Goal: Understand process/instructions: Learn how to perform a task or action

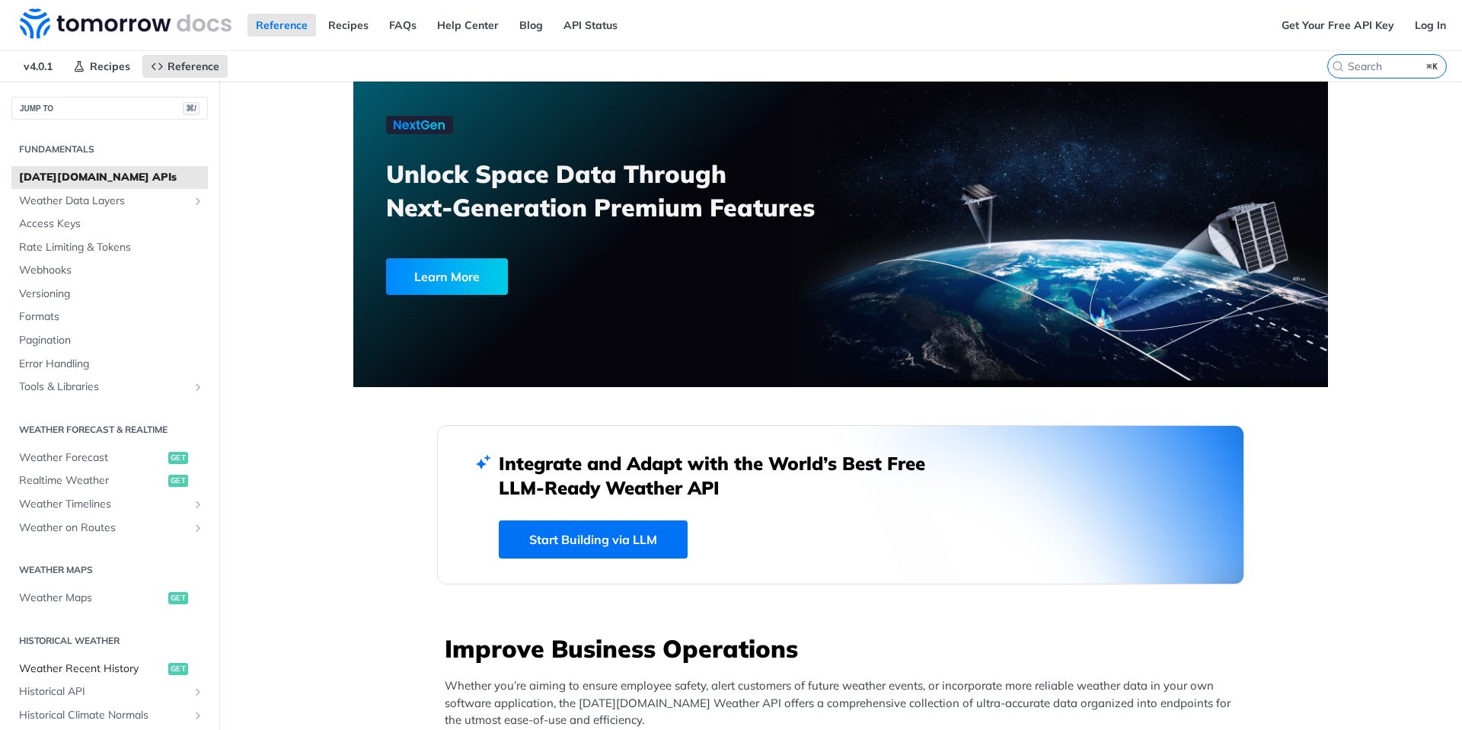
click at [129, 672] on span "Weather Recent History" at bounding box center [91, 668] width 145 height 15
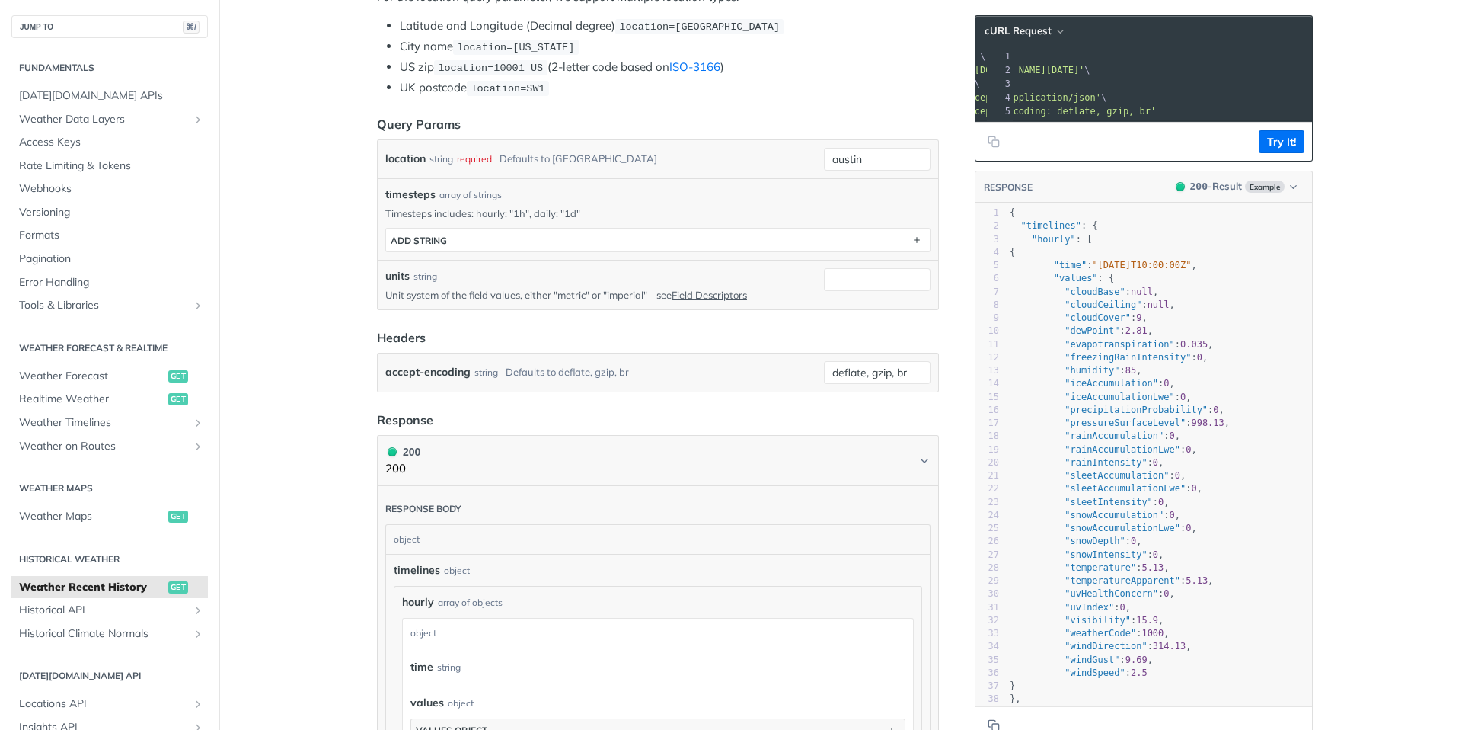
click at [990, 246] on div "3" at bounding box center [988, 239] width 24 height 13
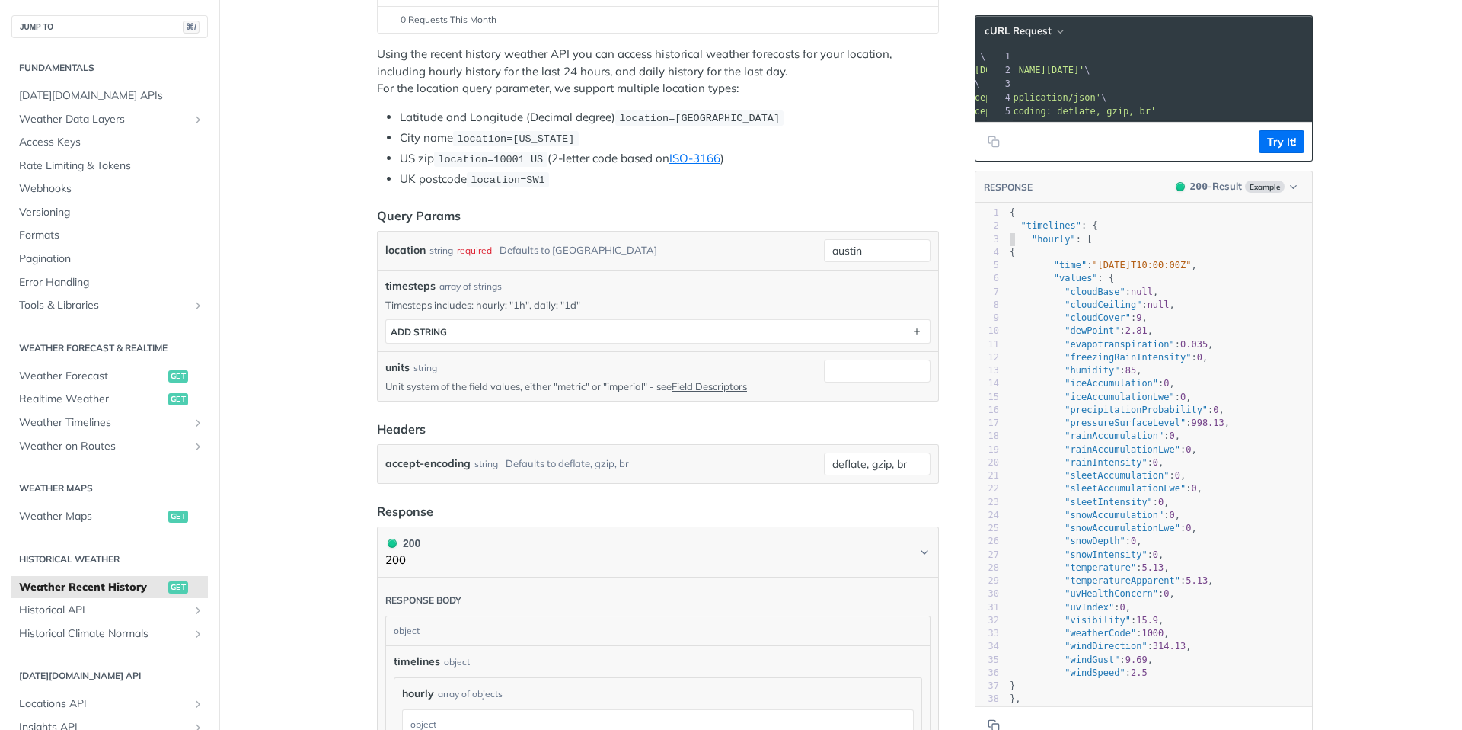
click at [532, 301] on p "Timesteps includes: hourly: "1h", daily: "1d"" at bounding box center [657, 305] width 545 height 14
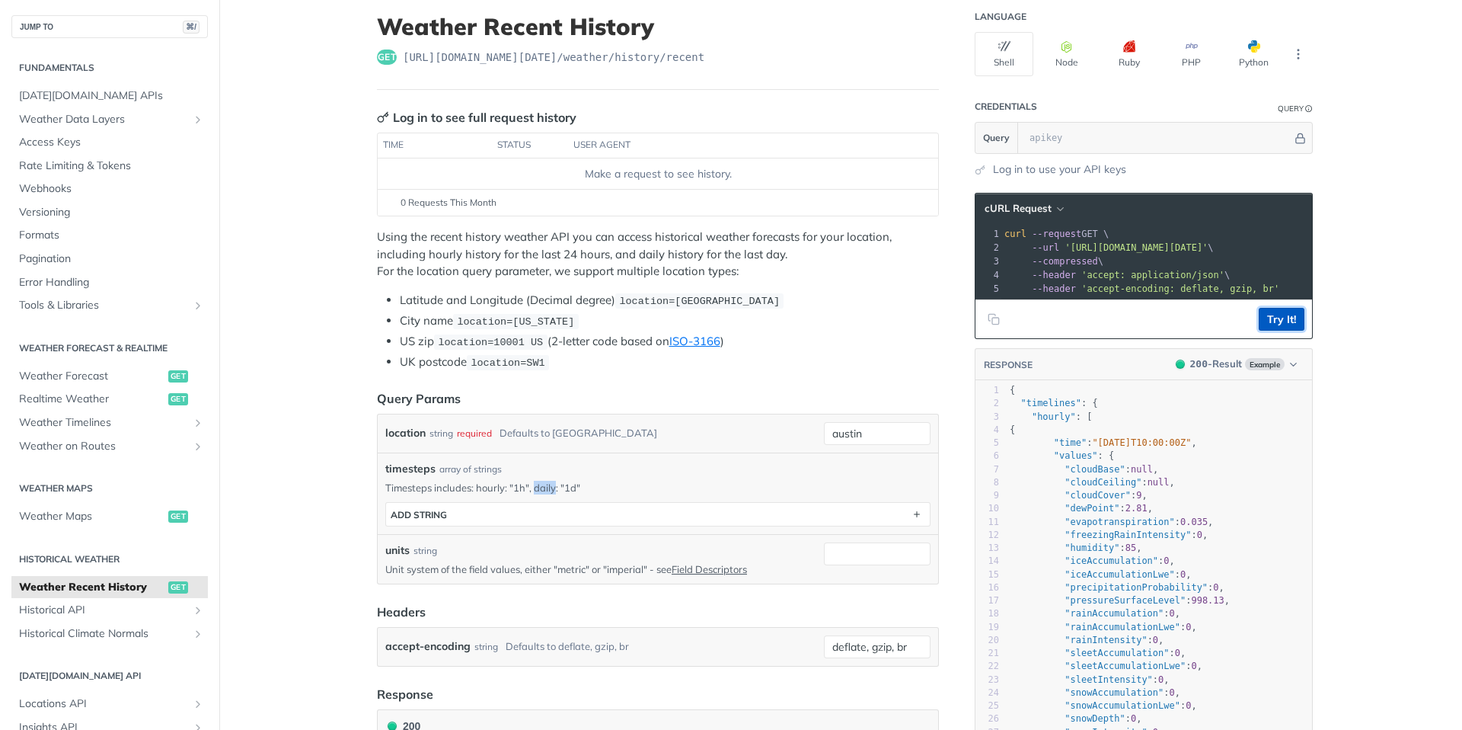
click at [1270, 331] on button "Try It!" at bounding box center [1282, 319] width 46 height 23
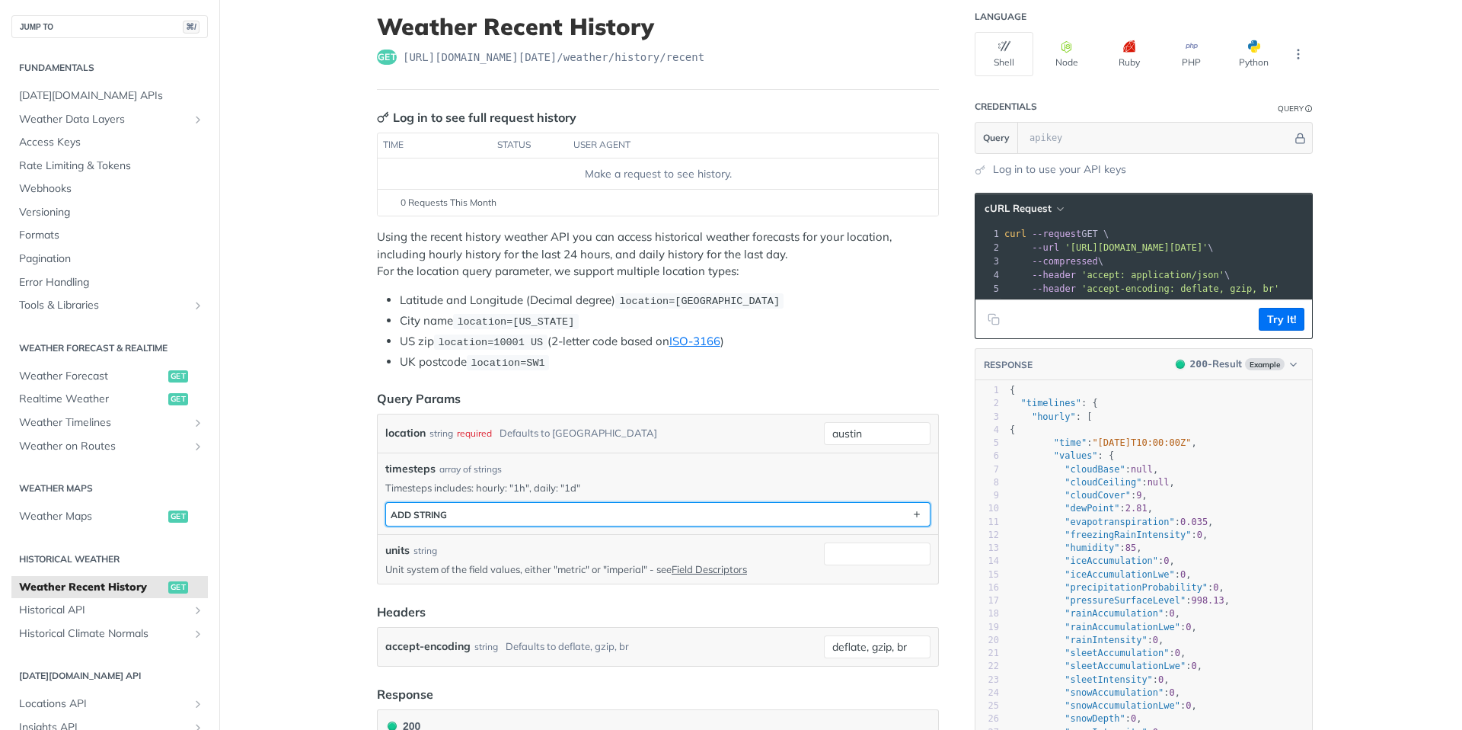
click at [535, 505] on button "ADD string" at bounding box center [658, 514] width 544 height 23
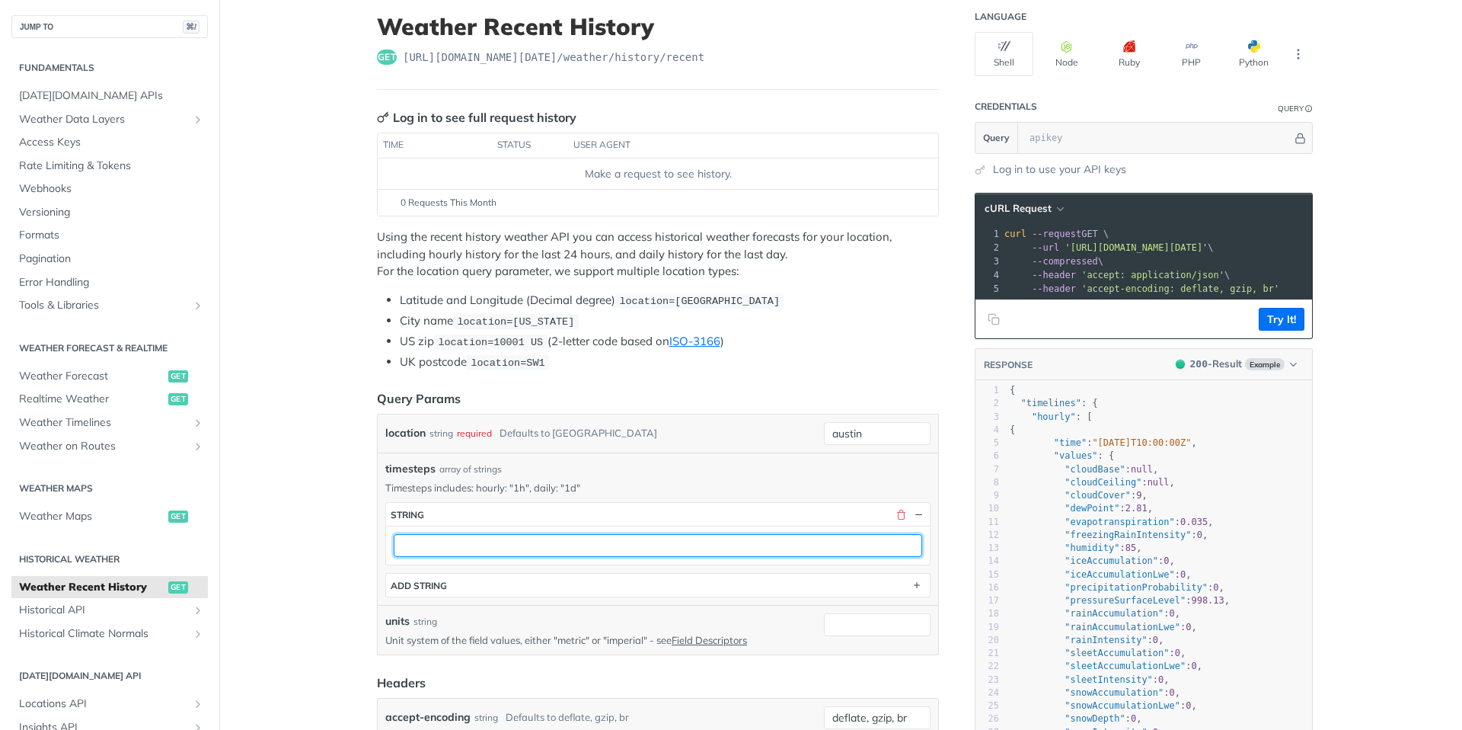
click at [545, 545] on input "text" at bounding box center [658, 545] width 529 height 23
type input "1d"
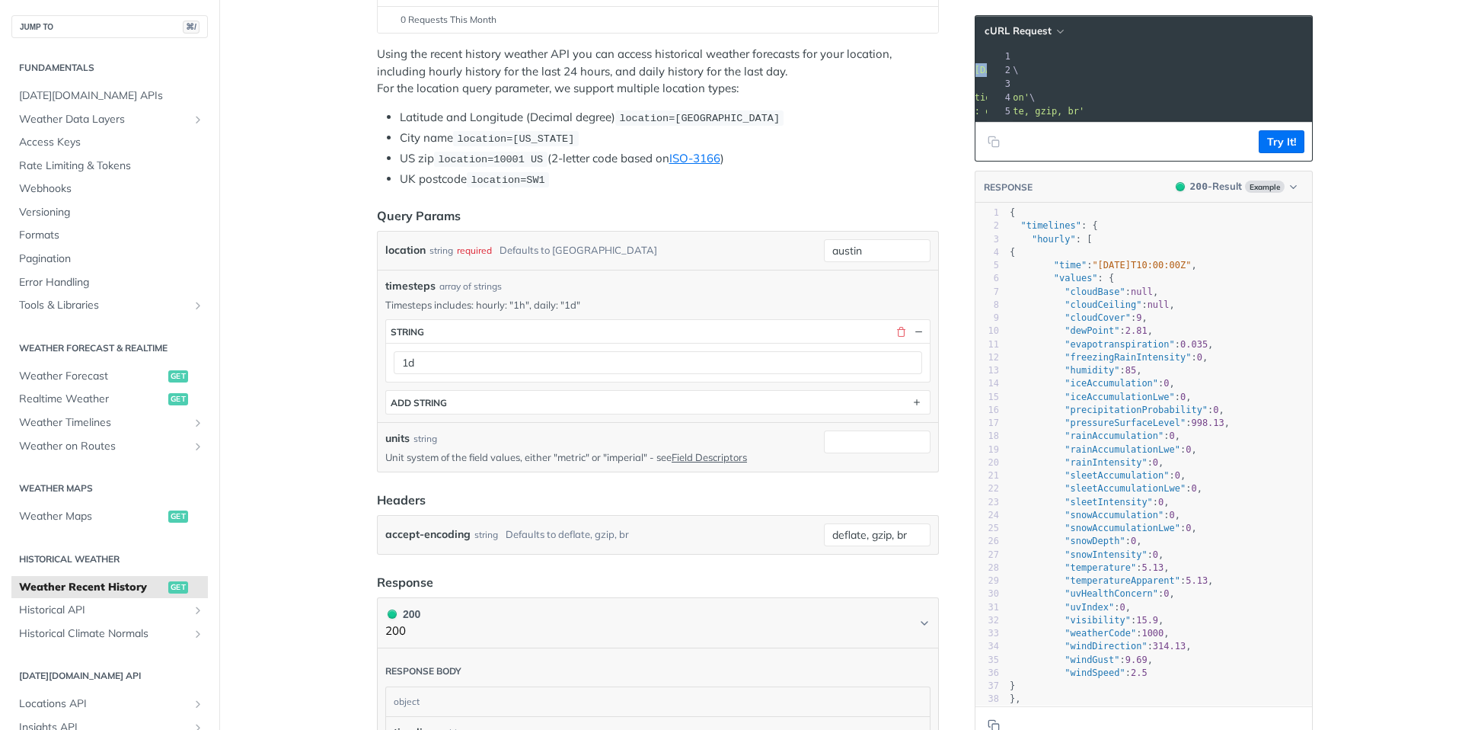
drag, startPoint x: 1066, startPoint y: 70, endPoint x: 1295, endPoint y: 65, distance: 228.5
click at [1019, 65] on span "--url '[URL][DOMAIN_NAME][DATE]' \" at bounding box center [914, 70] width 209 height 11
copy span "[URL][DOMAIN_NAME][DATE]'"
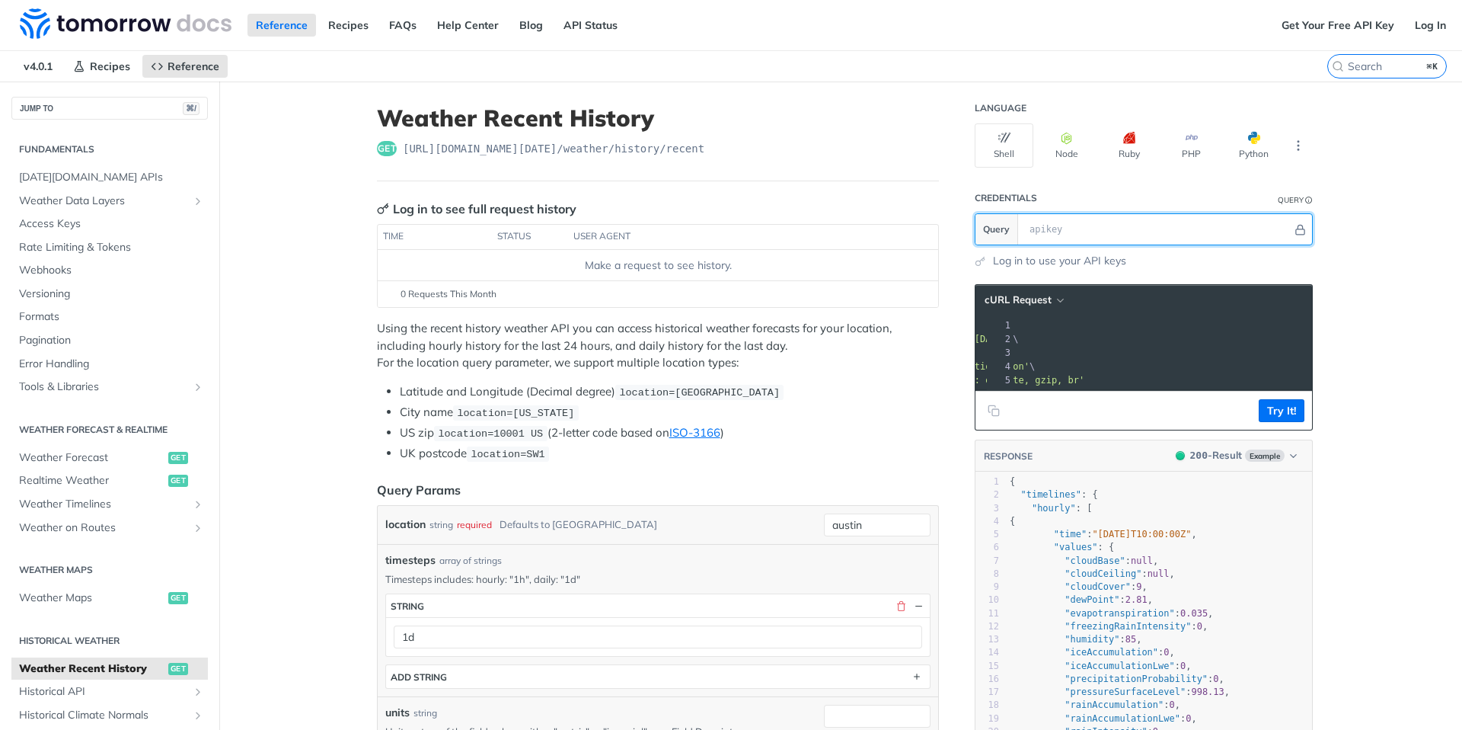
click at [1148, 235] on input "text" at bounding box center [1157, 229] width 270 height 30
paste input "MvQzQURCkRp48cxKuNkf3gIfWz78Jb0p"
type input "MvQzQURCkRp48cxKuNkf3gIfWz78Jb0p"
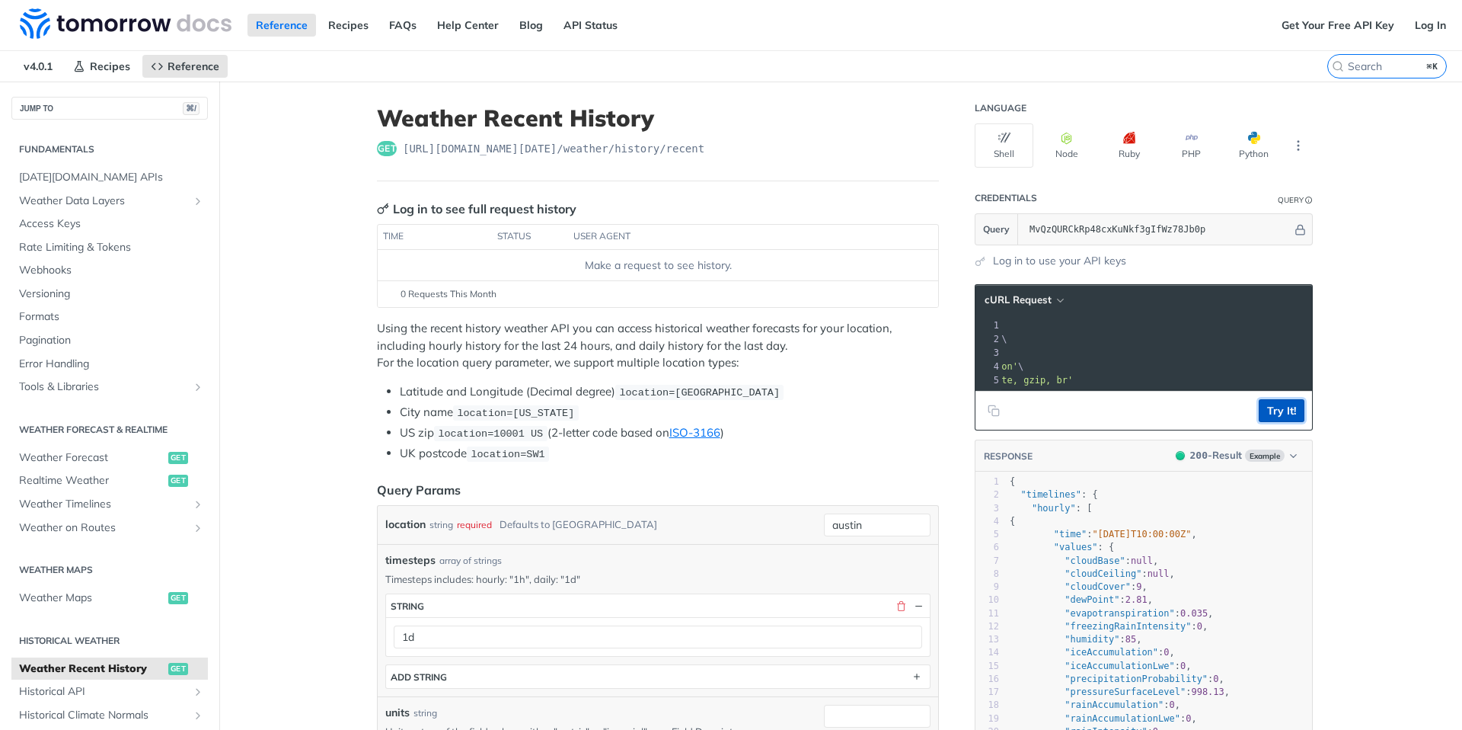
click at [1295, 419] on button "Try It!" at bounding box center [1282, 410] width 46 height 23
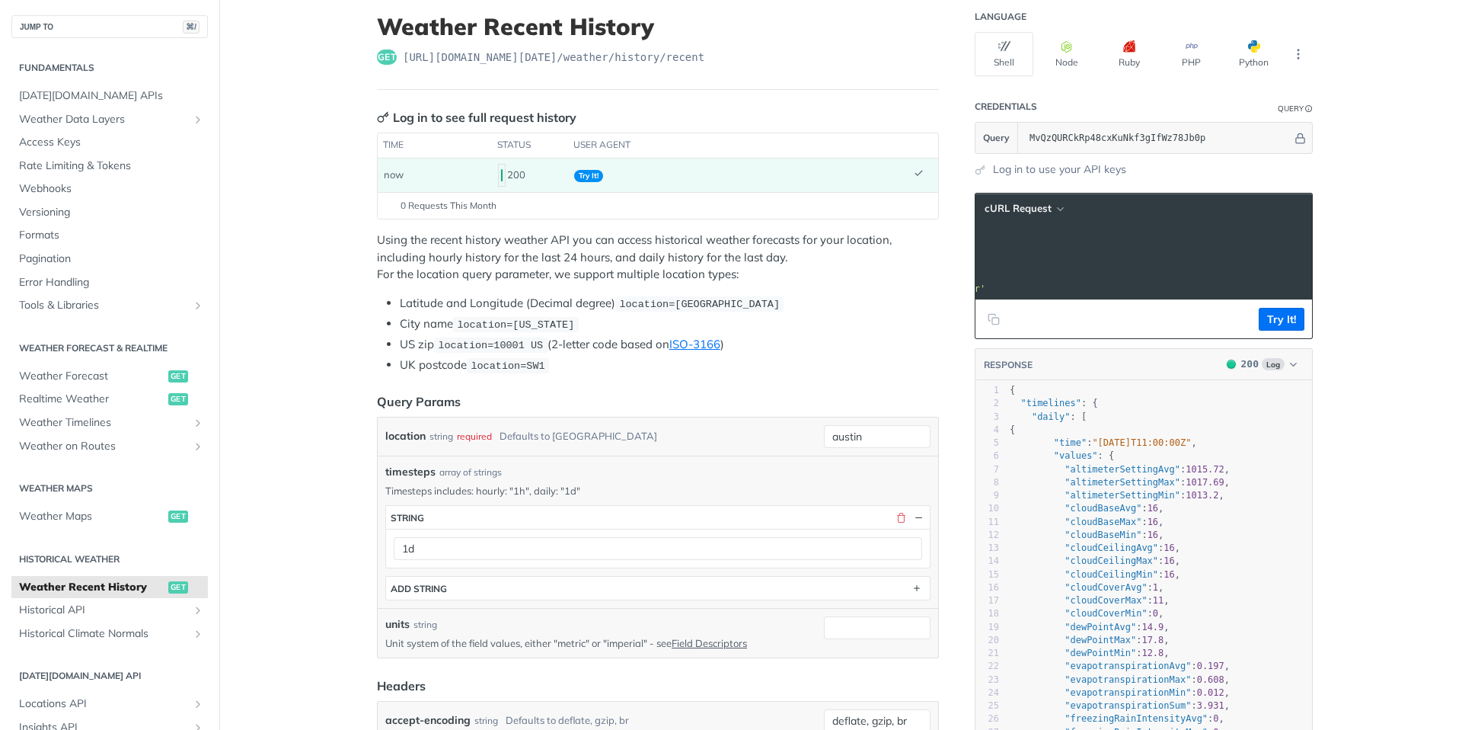
scroll to position [0, 426]
drag, startPoint x: 1066, startPoint y: 248, endPoint x: 1292, endPoint y: 251, distance: 225.4
click at [793, 251] on span "'[URL][DOMAIN_NAME][DATE]'" at bounding box center [721, 247] width 143 height 11
copy span "[URL][DOMAIN_NAME][DATE]'"
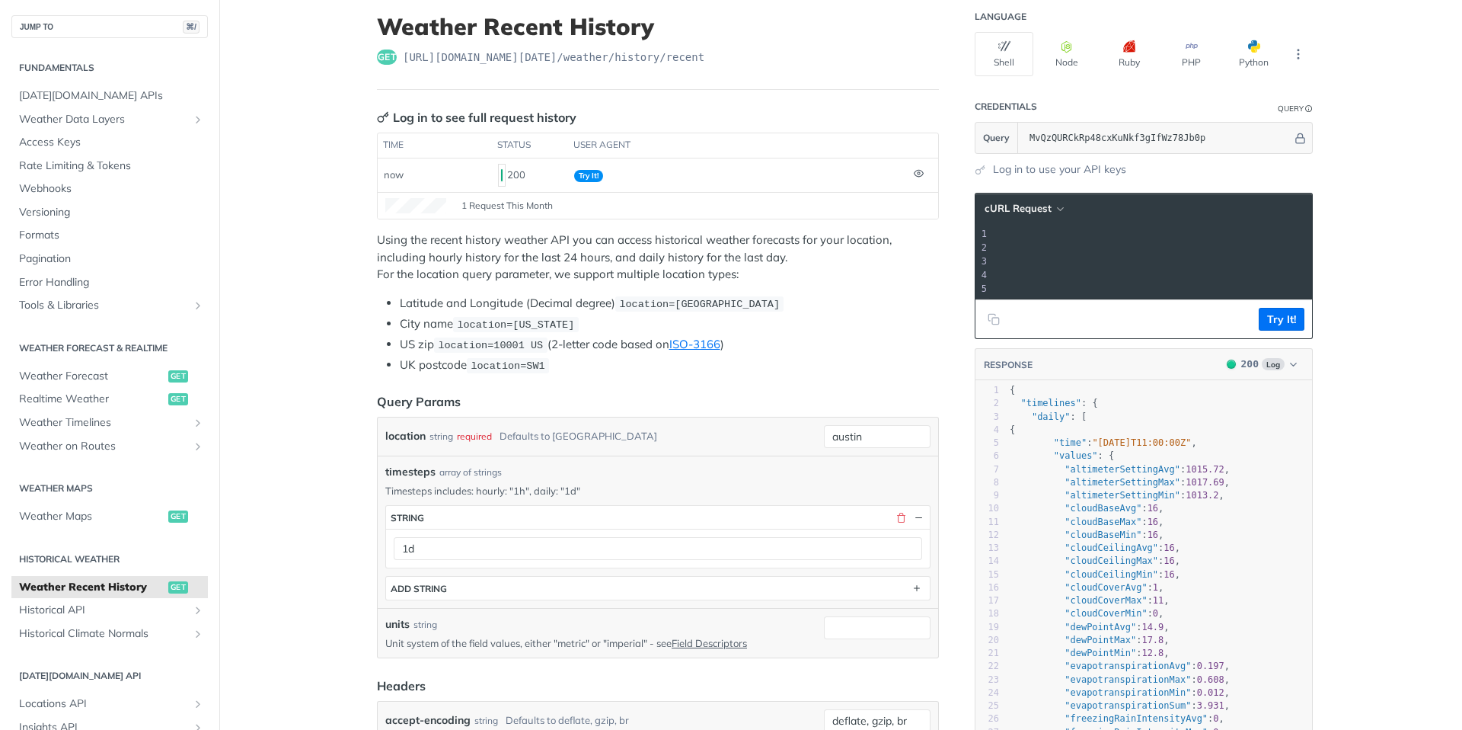
scroll to position [0, 0]
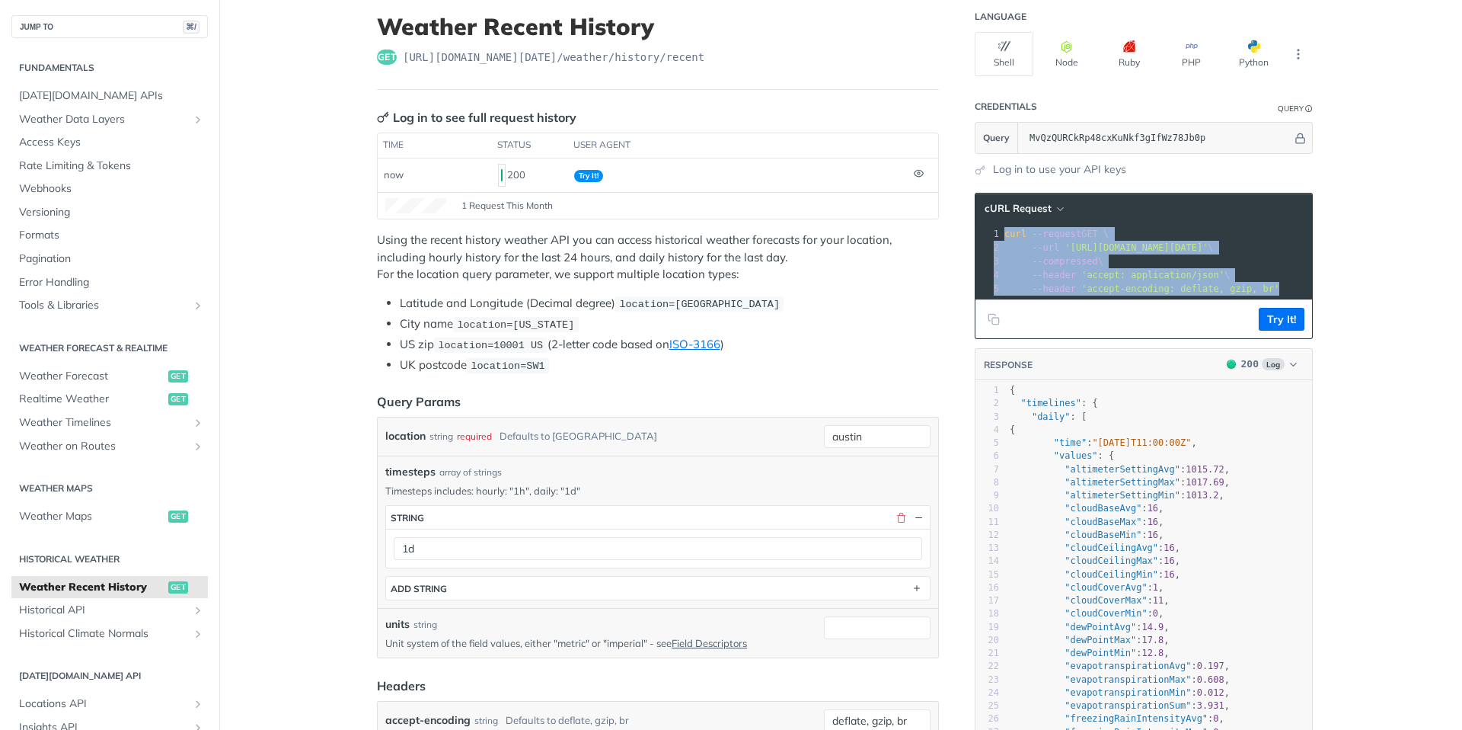
drag, startPoint x: 1289, startPoint y: 285, endPoint x: 988, endPoint y: 231, distance: 304.9
click at [1001, 231] on div "1 curl --request GET \ 2 --url '[URL][DOMAIN_NAME][DATE]' \ 3 --compressed \ 4 …" at bounding box center [1369, 261] width 737 height 69
copy div "curl --request GET \ 2 --url '[URL][DOMAIN_NAME][DATE]' \ 3 --compressed \ 4 --…"
click at [1034, 215] on span "cURL Request" at bounding box center [1018, 208] width 67 height 13
click at [1162, 212] on header "cURL Request Library cURL HTTPie" at bounding box center [1144, 208] width 337 height 30
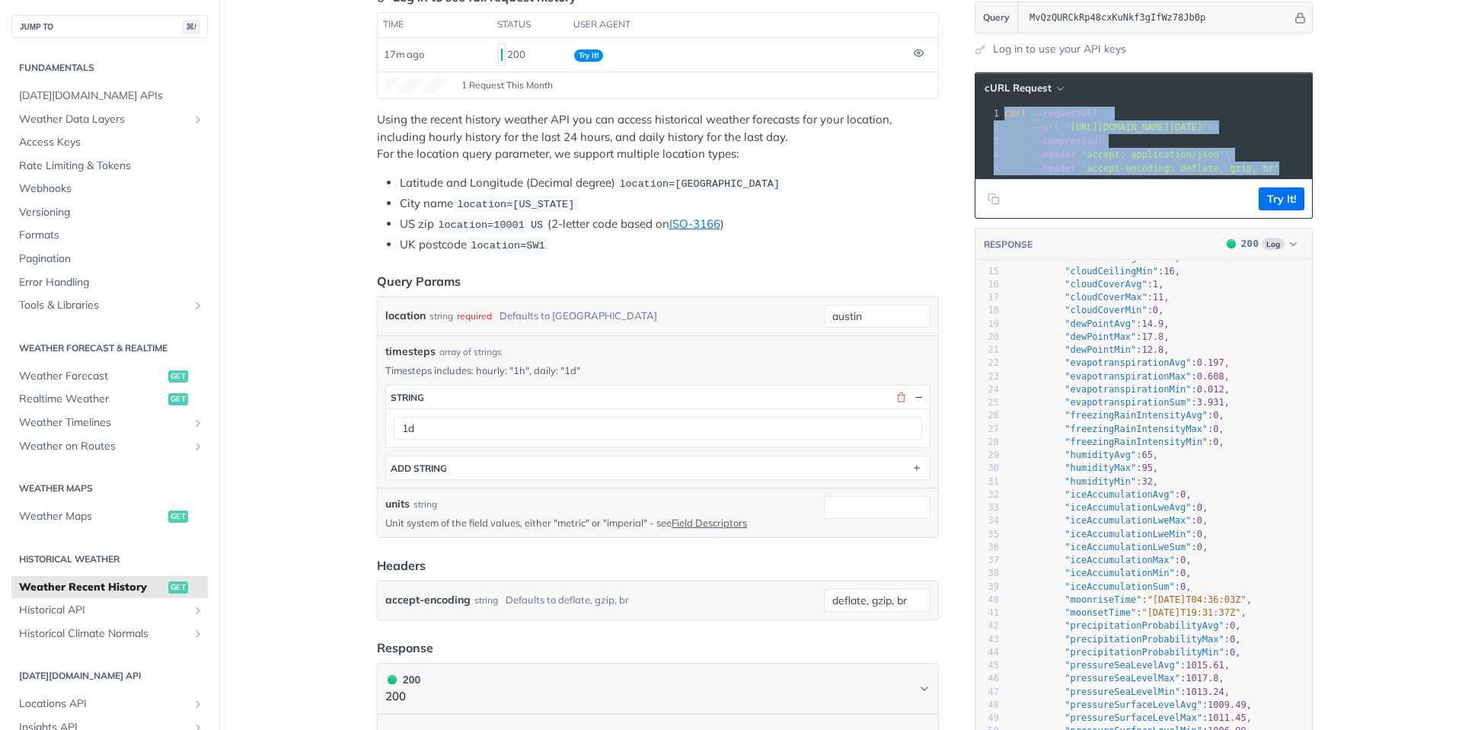
scroll to position [183, 0]
